Goal: Answer question/provide support

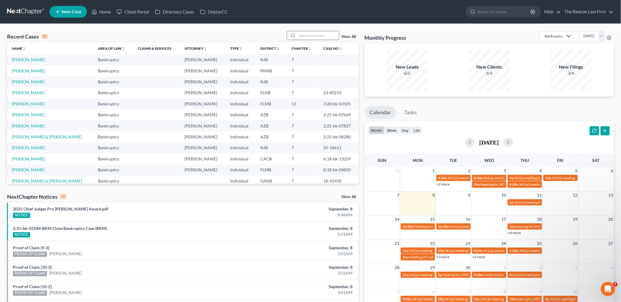
click at [326, 34] on input "search" at bounding box center [318, 35] width 41 height 9
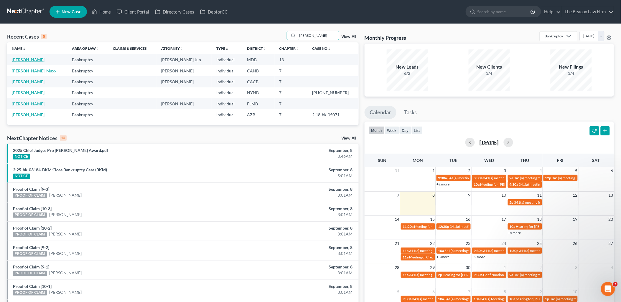
type input "[PERSON_NAME]"
click at [22, 60] on link "[PERSON_NAME]" at bounding box center [28, 59] width 33 height 5
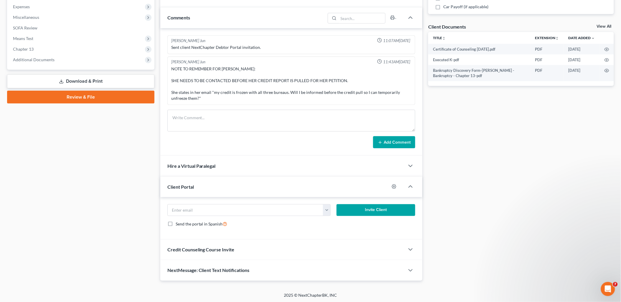
scroll to position [199, 0]
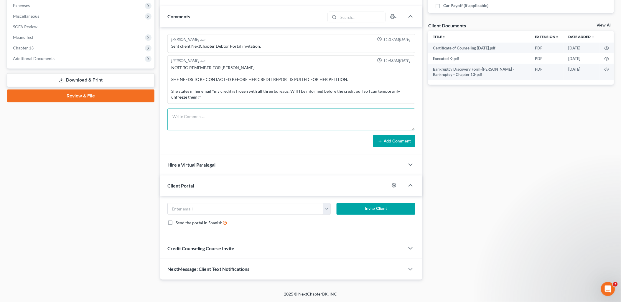
click at [232, 114] on textarea at bounding box center [291, 120] width 248 height 22
paste textarea "063104668"
type textarea "063104668"
drag, startPoint x: 232, startPoint y: 118, endPoint x: 167, endPoint y: 117, distance: 65.1
click at [167, 117] on textarea "063104668" at bounding box center [291, 120] width 248 height 22
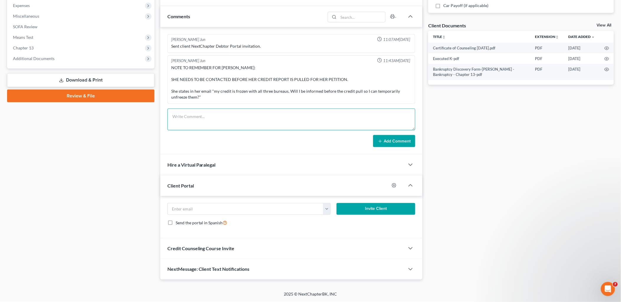
click at [210, 116] on textarea at bounding box center [291, 120] width 248 height 22
paste textarea "Good morning [PERSON_NAME], Please note the information below from this BK 13/M…"
type textarea "Good morning [PERSON_NAME], Please note the information below from this BK 13/M…"
click at [394, 144] on button "Add Comment" at bounding box center [394, 141] width 42 height 12
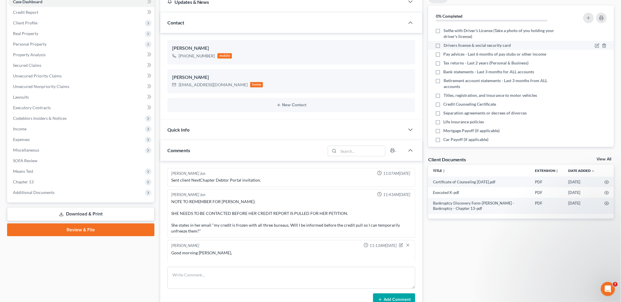
scroll to position [0, 0]
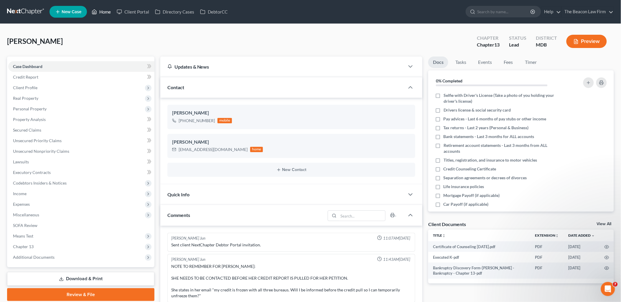
click at [106, 11] on link "Home" at bounding box center [101, 11] width 25 height 11
